Goal: Find specific page/section: Find specific page/section

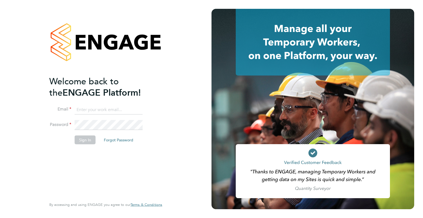
type input "[PERSON_NAME][EMAIL_ADDRESS][DOMAIN_NAME]"
click at [81, 146] on li "Sign In Forgot Password" at bounding box center [102, 142] width 107 height 14
click at [82, 142] on button "Sign In" at bounding box center [85, 139] width 21 height 9
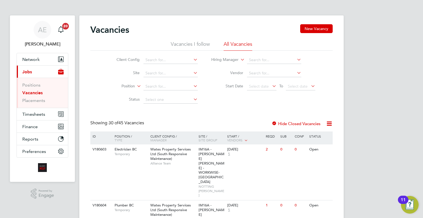
click at [37, 103] on ul "Positions Vacancies Placements" at bounding box center [42, 93] width 51 height 30
click at [39, 100] on link "Placements" at bounding box center [33, 100] width 23 height 5
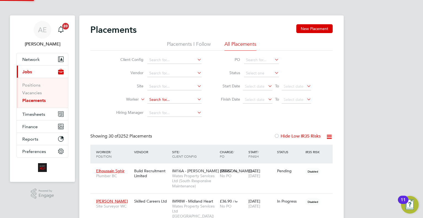
click at [166, 97] on input at bounding box center [174, 100] width 54 height 8
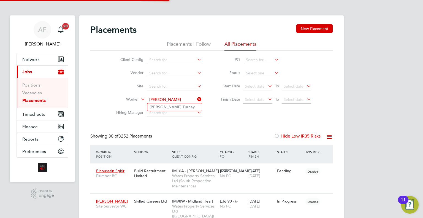
click at [173, 107] on li "Carla T urney" at bounding box center [174, 106] width 55 height 7
type input "[PERSON_NAME]"
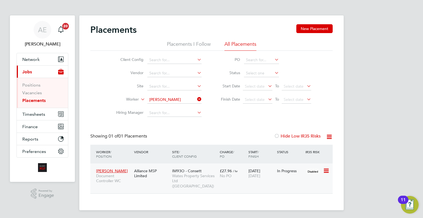
click at [238, 176] on div "No PO" at bounding box center [233, 175] width 26 height 5
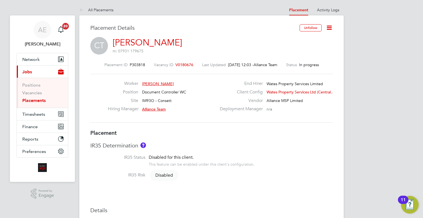
drag, startPoint x: 41, startPoint y: 102, endPoint x: 61, endPoint y: 103, distance: 19.9
click at [41, 102] on link "Placements" at bounding box center [33, 100] width 23 height 5
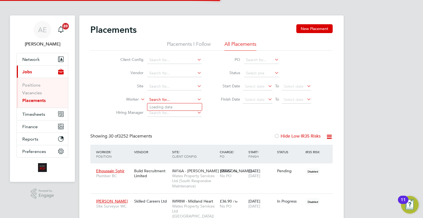
click at [158, 102] on input at bounding box center [174, 100] width 54 height 8
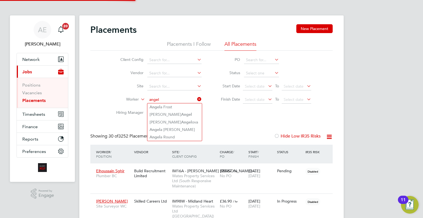
click at [181, 109] on li "[PERSON_NAME]" at bounding box center [174, 106] width 55 height 7
type input "[PERSON_NAME]"
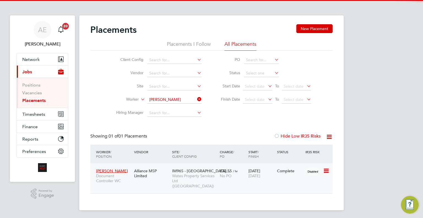
click at [198, 171] on span "IM96S - [GEOGRAPHIC_DATA]…" at bounding box center [201, 170] width 58 height 5
